Goal: Task Accomplishment & Management: Use online tool/utility

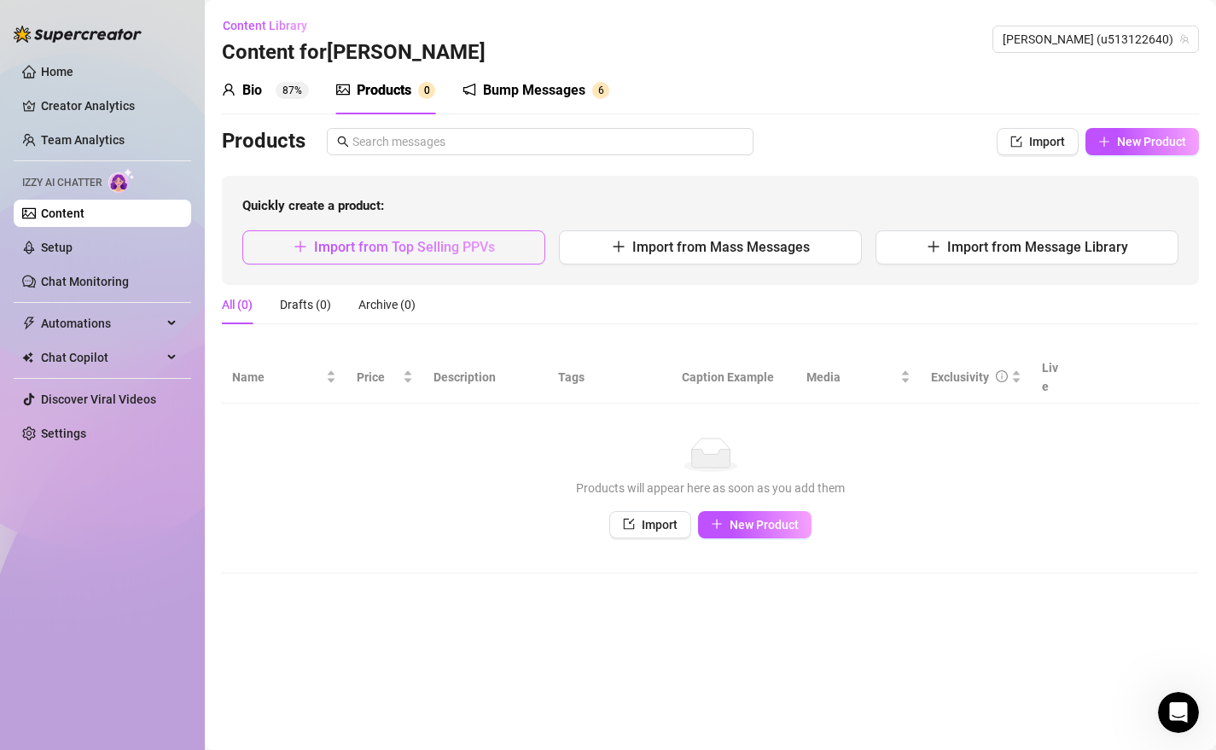
click at [441, 252] on span "Import from Top Selling PPVs" at bounding box center [404, 247] width 181 height 16
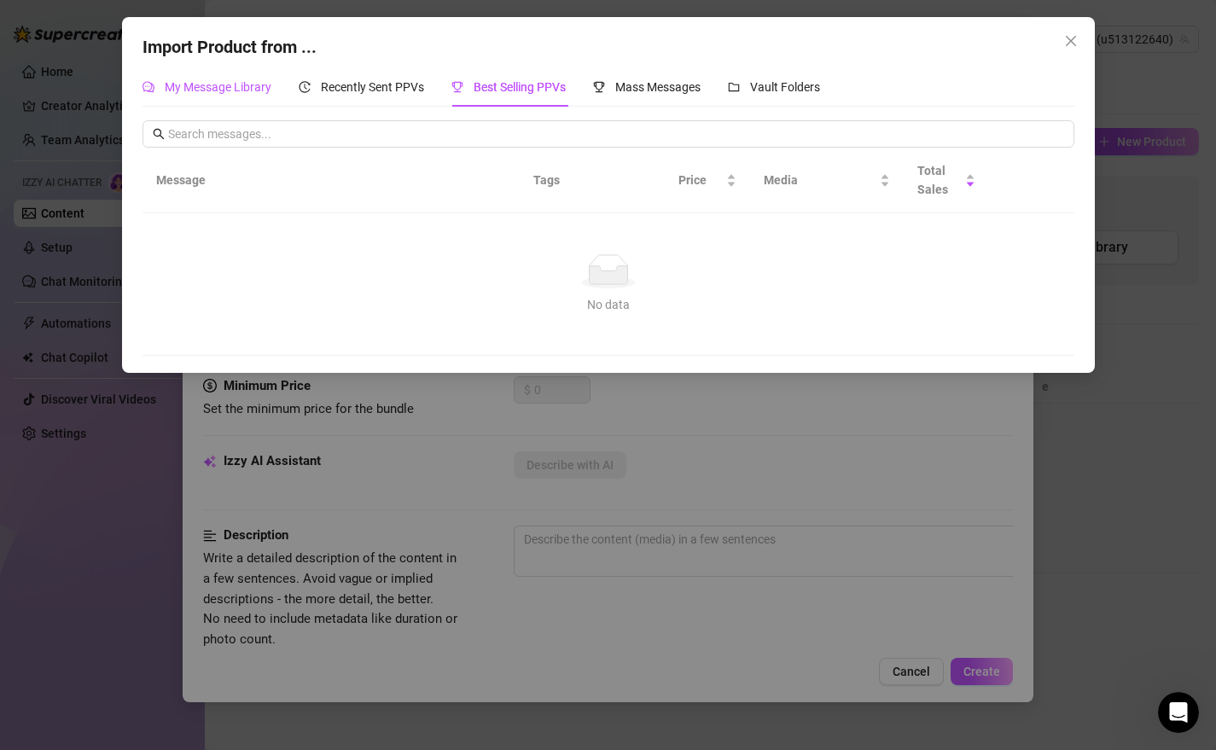
click at [237, 87] on span "My Message Library" at bounding box center [218, 87] width 107 height 14
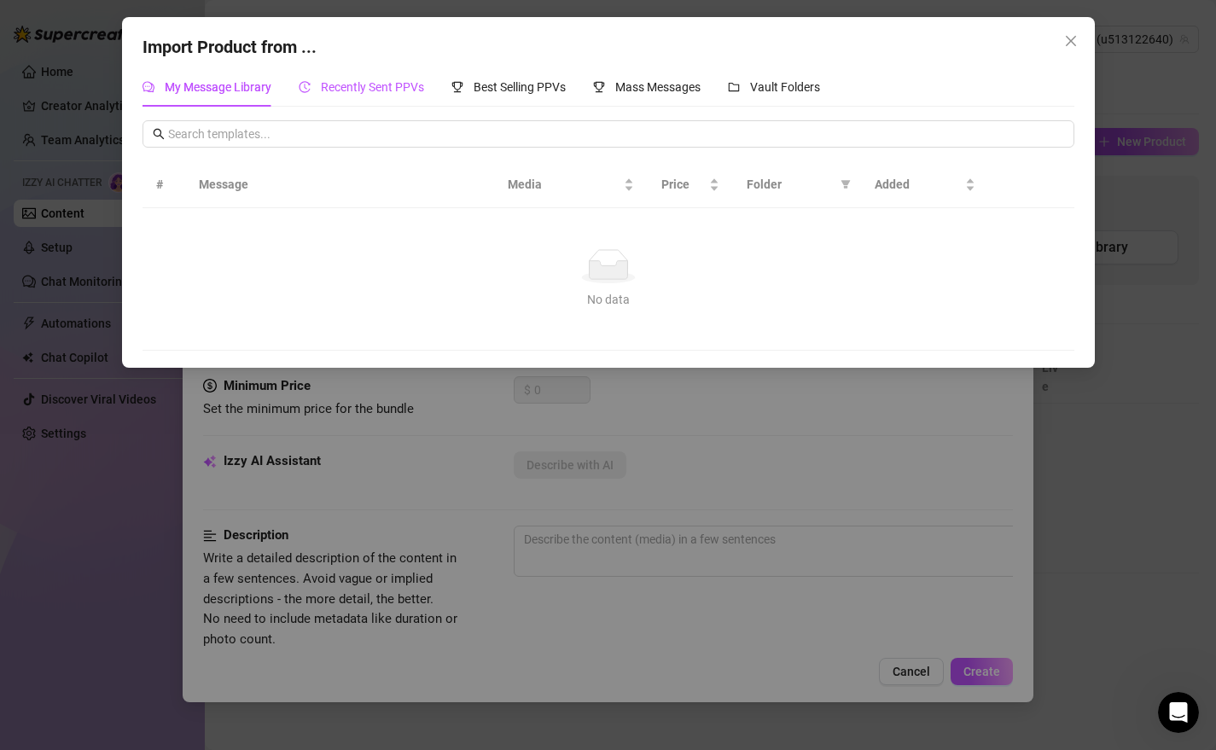
click at [369, 91] on span "Recently Sent PPVs" at bounding box center [372, 87] width 103 height 14
click at [306, 85] on icon "history" at bounding box center [305, 87] width 12 height 12
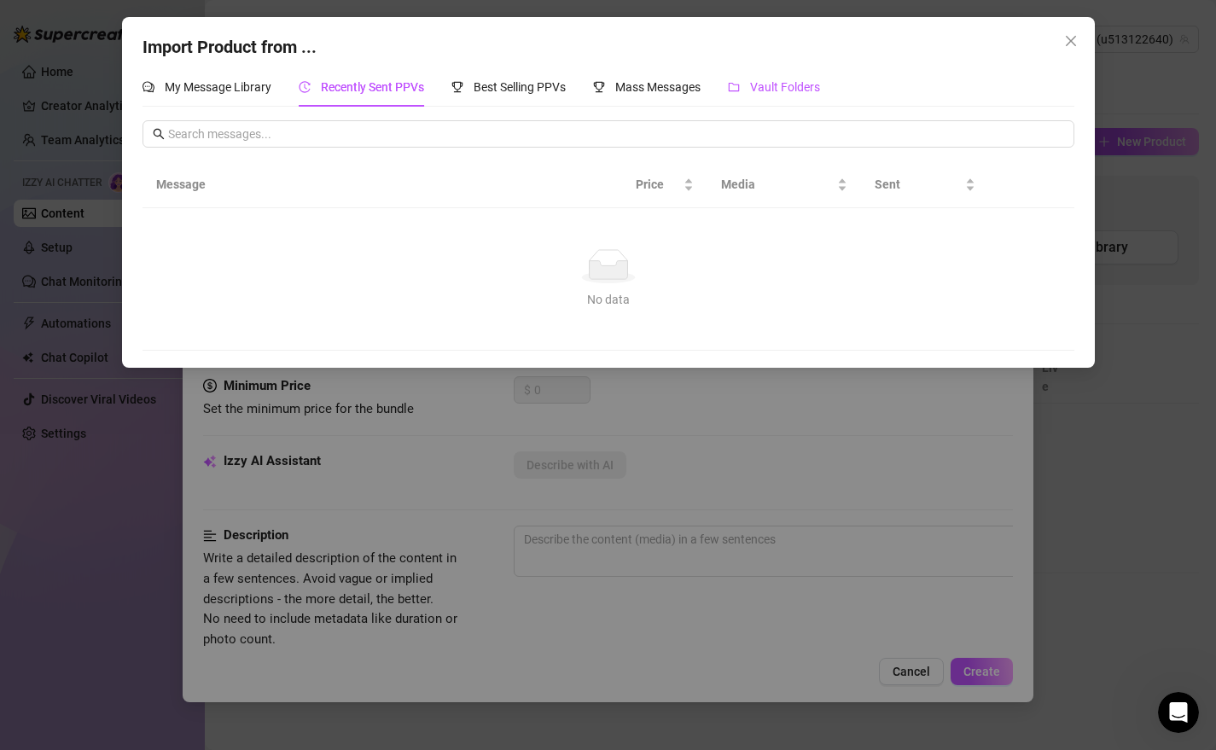
click at [782, 88] on span "Vault Folders" at bounding box center [785, 87] width 70 height 14
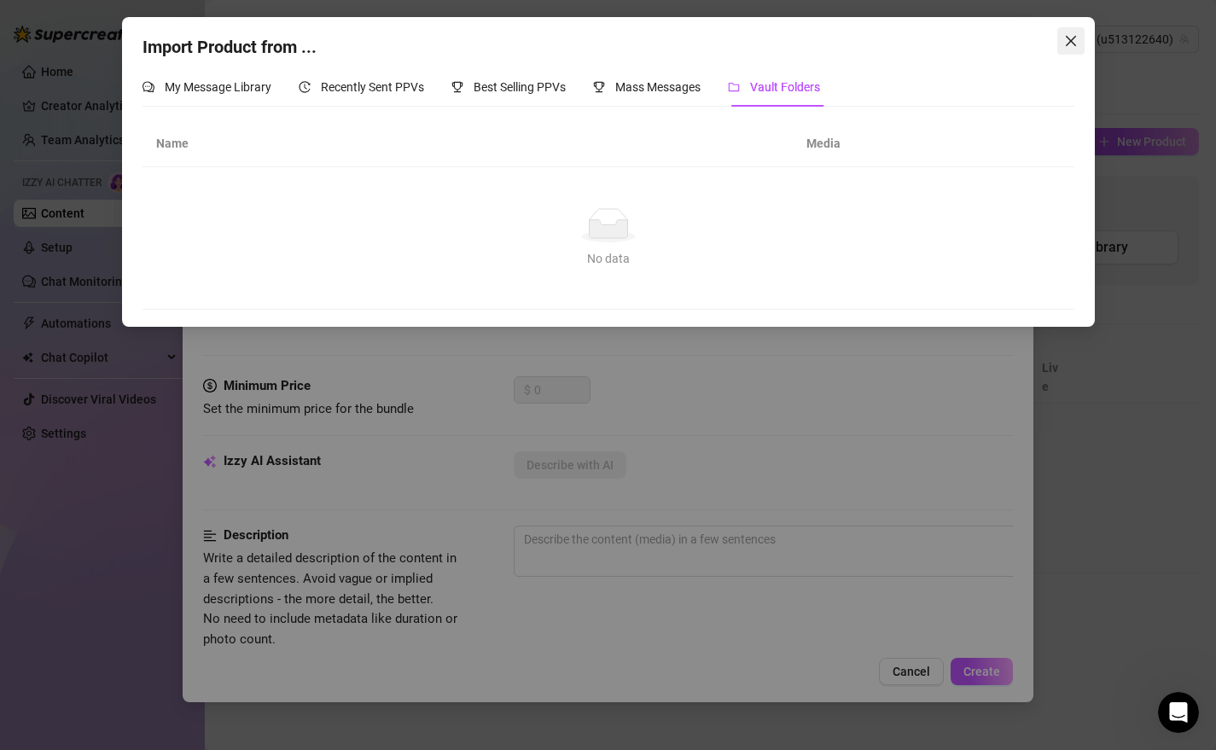
click at [1068, 41] on icon "close" at bounding box center [1071, 41] width 14 height 14
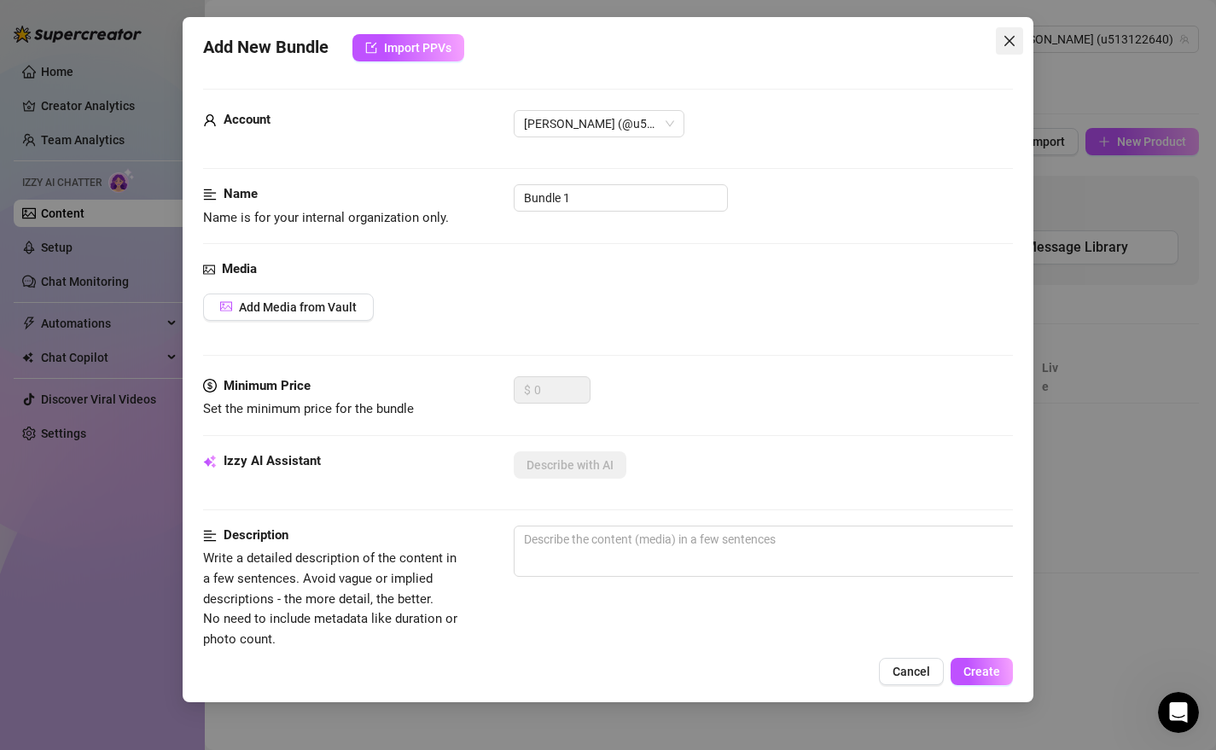
click at [1011, 44] on icon "close" at bounding box center [1010, 41] width 14 height 14
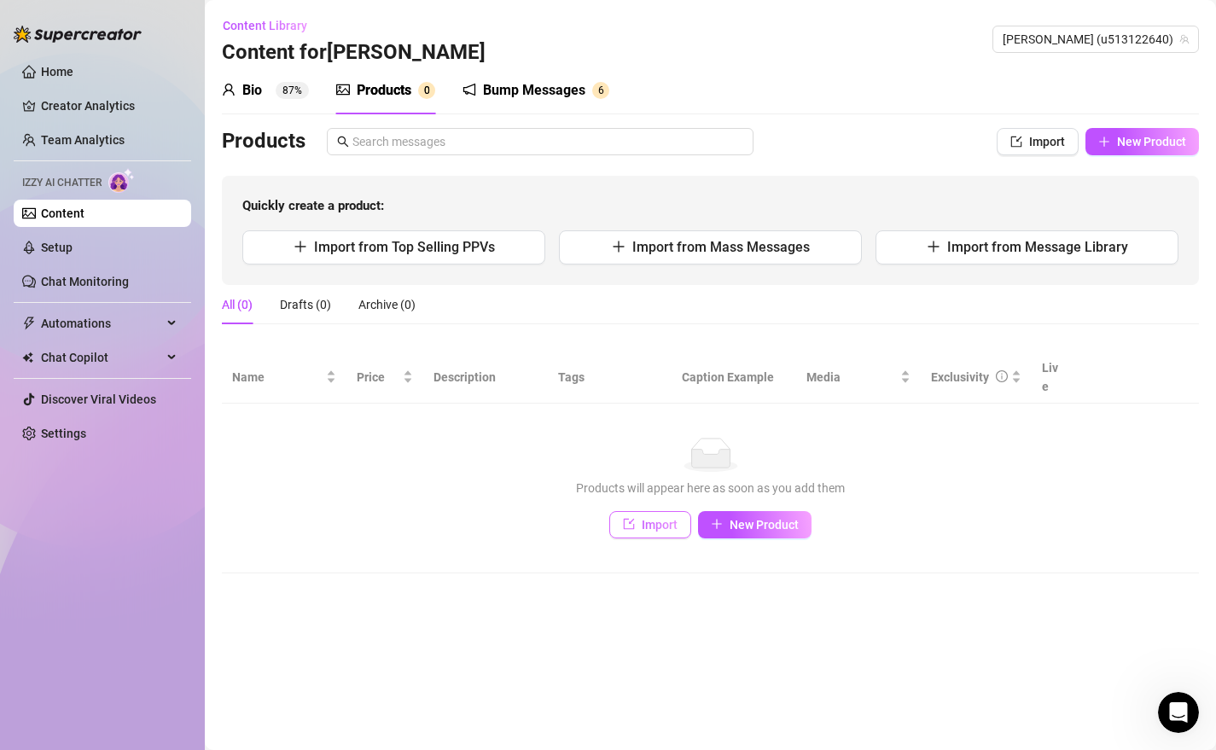
click at [669, 518] on span "Import" at bounding box center [660, 525] width 36 height 14
type textarea "Type your message here..."
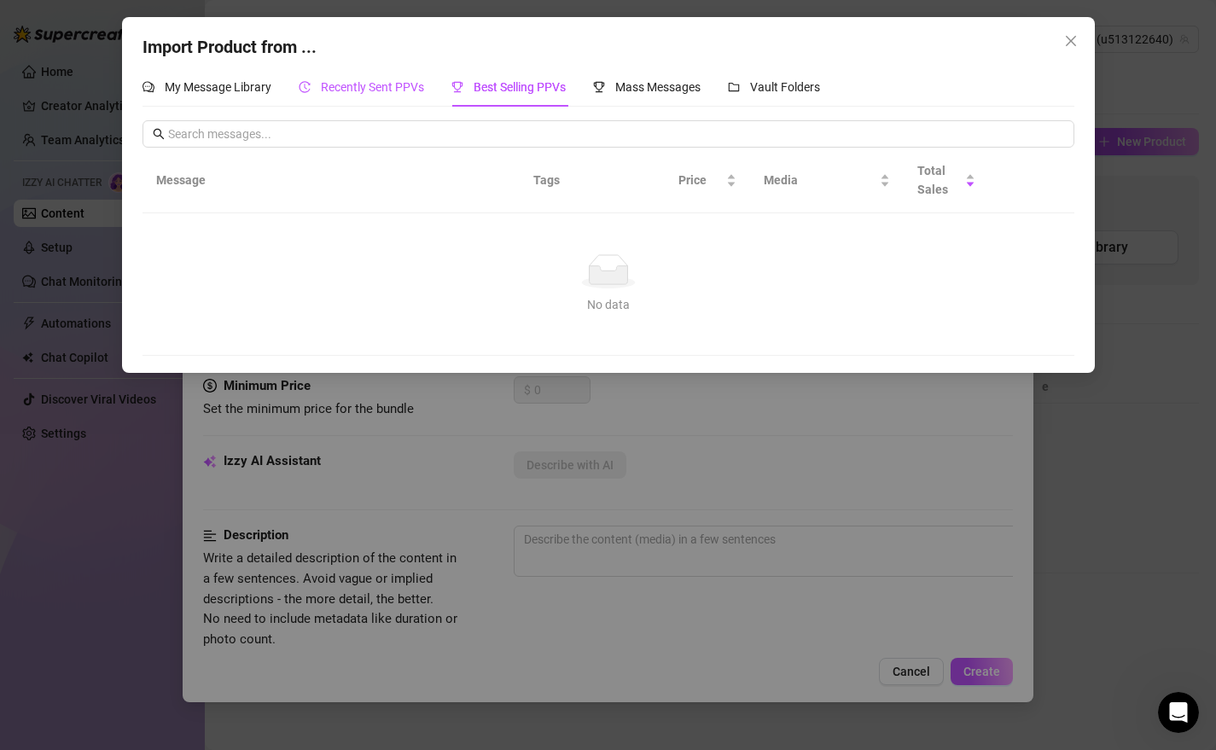
click at [372, 85] on span "Recently Sent PPVs" at bounding box center [372, 87] width 103 height 14
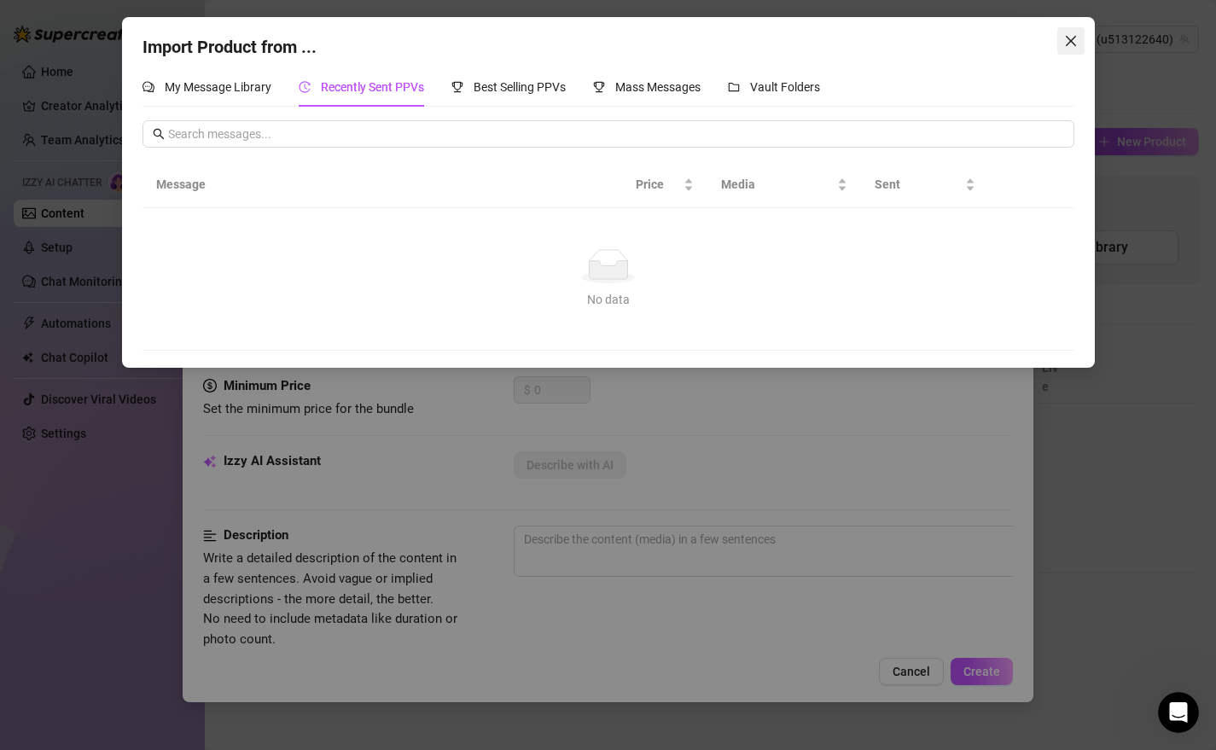
click at [1070, 38] on icon "close" at bounding box center [1071, 41] width 14 height 14
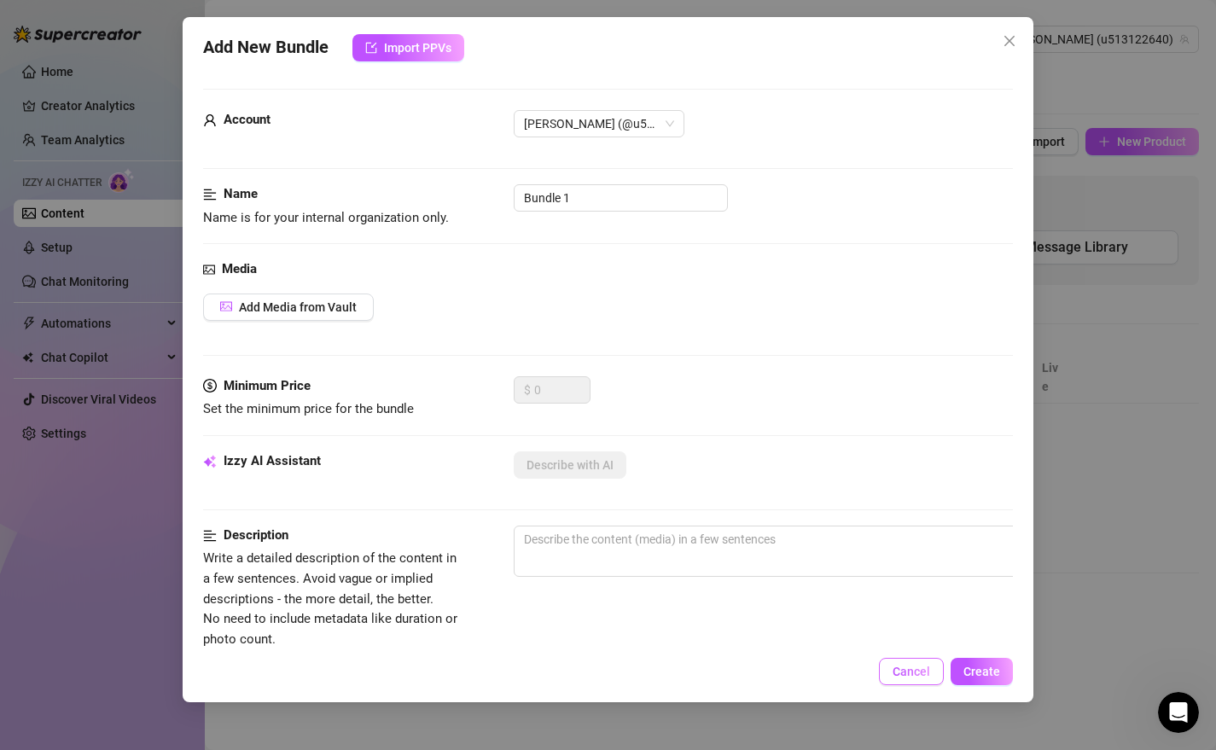
click at [915, 679] on span "Cancel" at bounding box center [912, 672] width 38 height 14
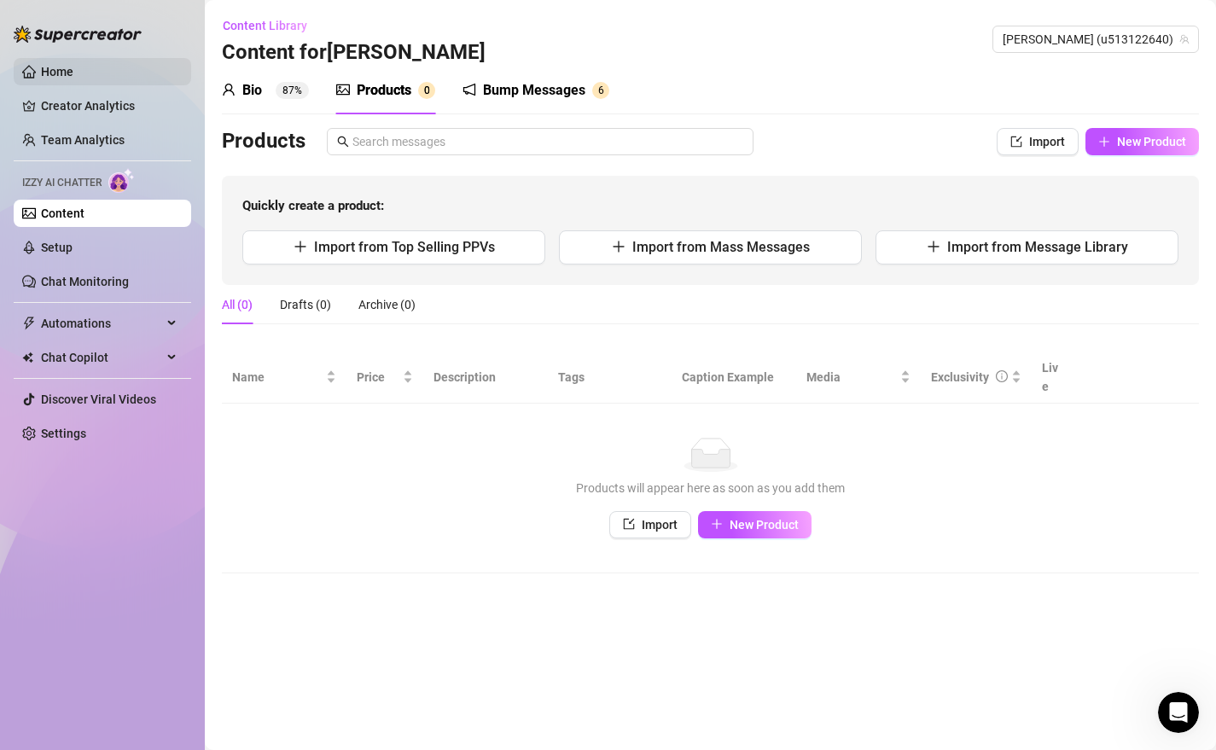
click at [67, 72] on link "Home" at bounding box center [57, 72] width 32 height 14
